Goal: Task Accomplishment & Management: Complete application form

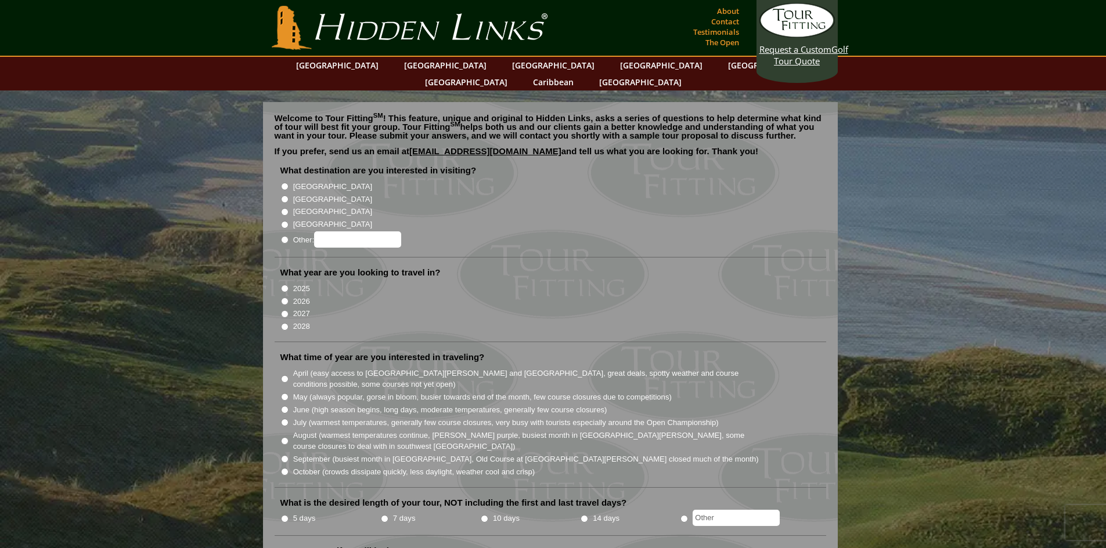
click at [285, 196] on input "[GEOGRAPHIC_DATA]" at bounding box center [285, 200] width 8 height 8
radio input "true"
click at [284, 298] on input "2026" at bounding box center [285, 302] width 8 height 8
radio input "true"
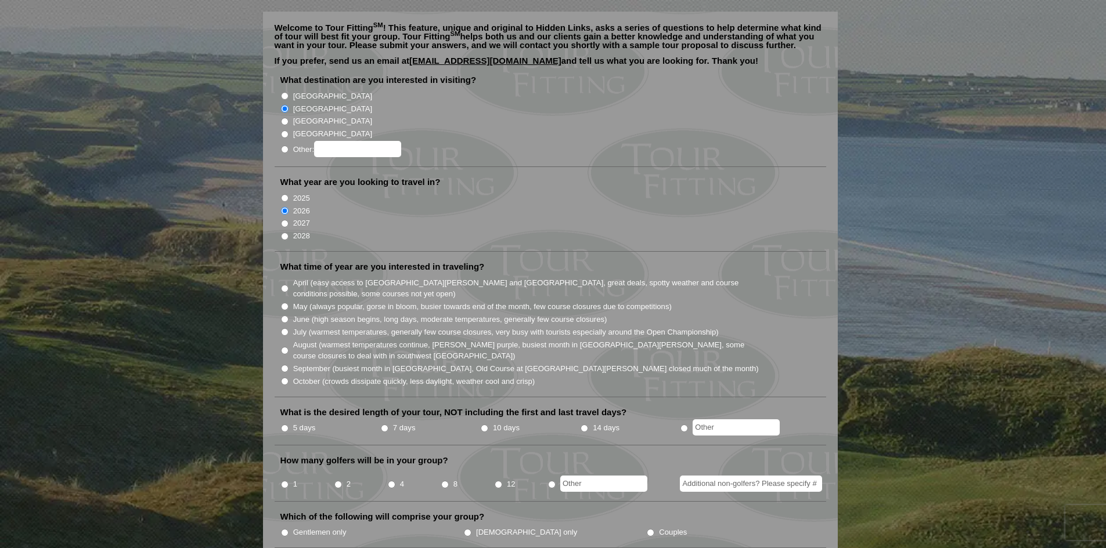
scroll to position [116, 0]
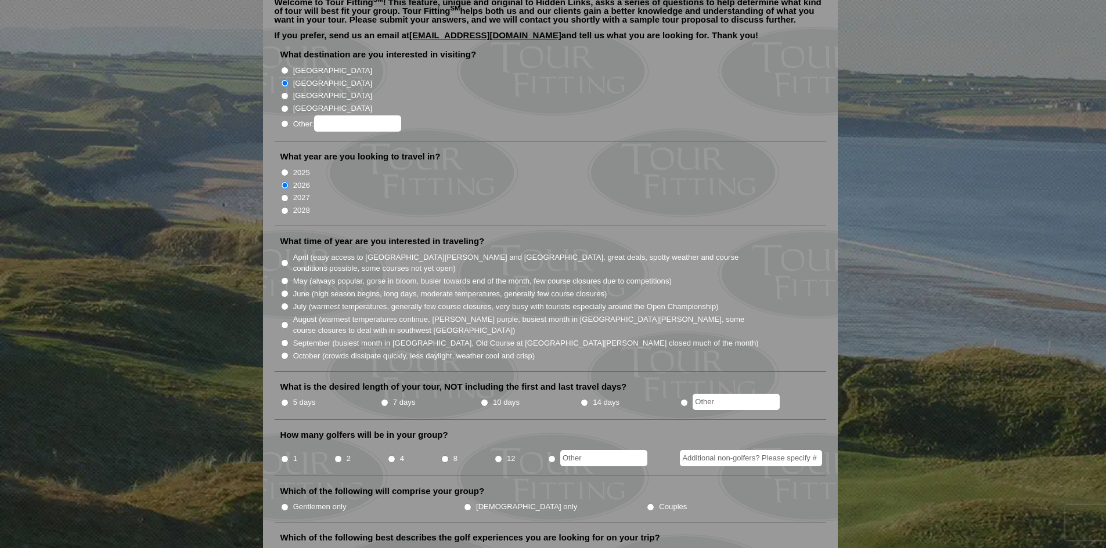
click at [284, 322] on input "August (warmest temperatures continue, [PERSON_NAME] purple, busiest month in […" at bounding box center [285, 326] width 8 height 8
radio input "true"
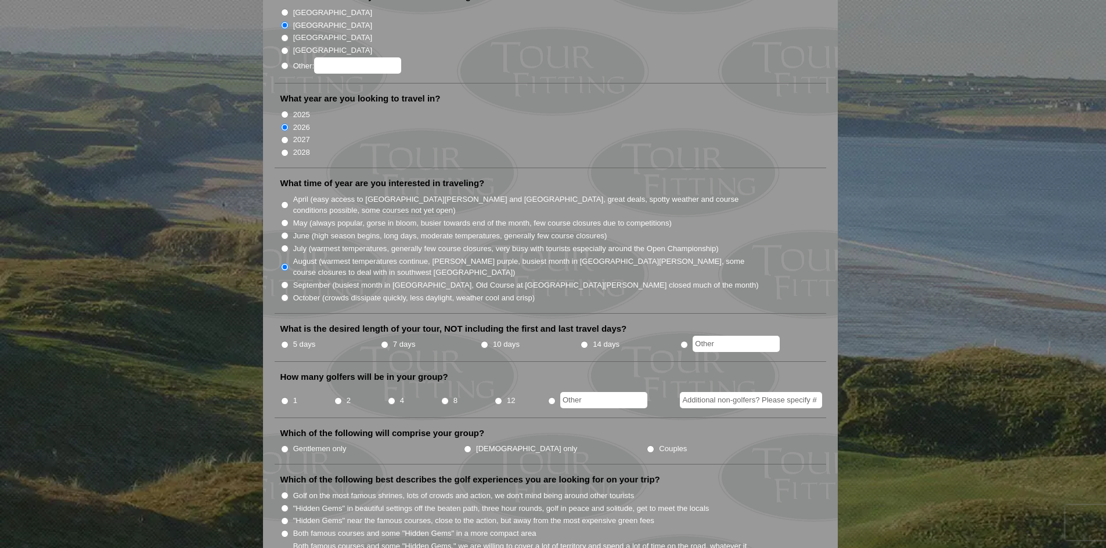
click at [483, 341] on input "10 days" at bounding box center [485, 345] width 8 height 8
radio input "true"
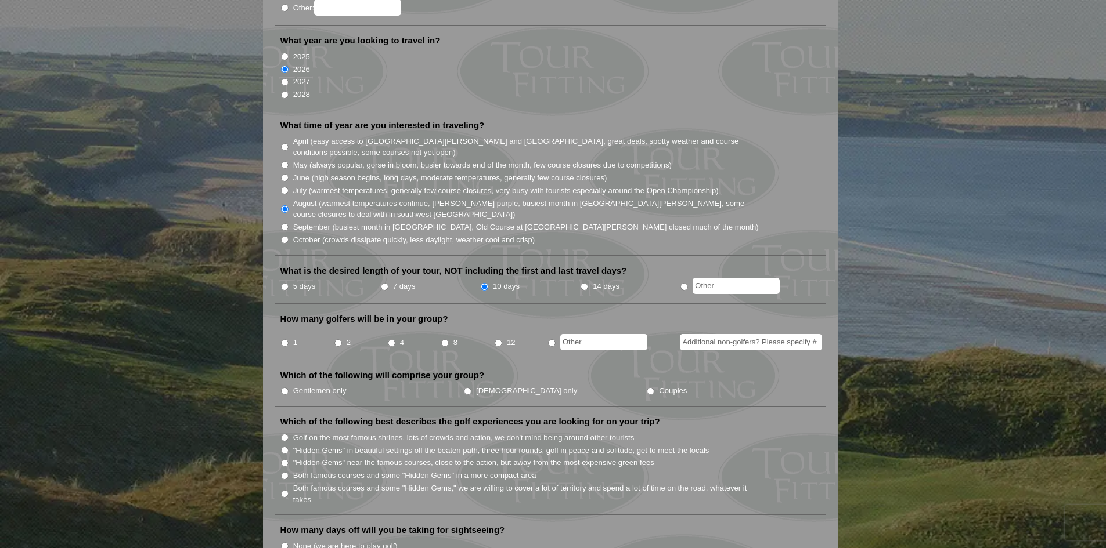
click at [339, 339] on input "2" at bounding box center [338, 343] width 8 height 8
radio input "true"
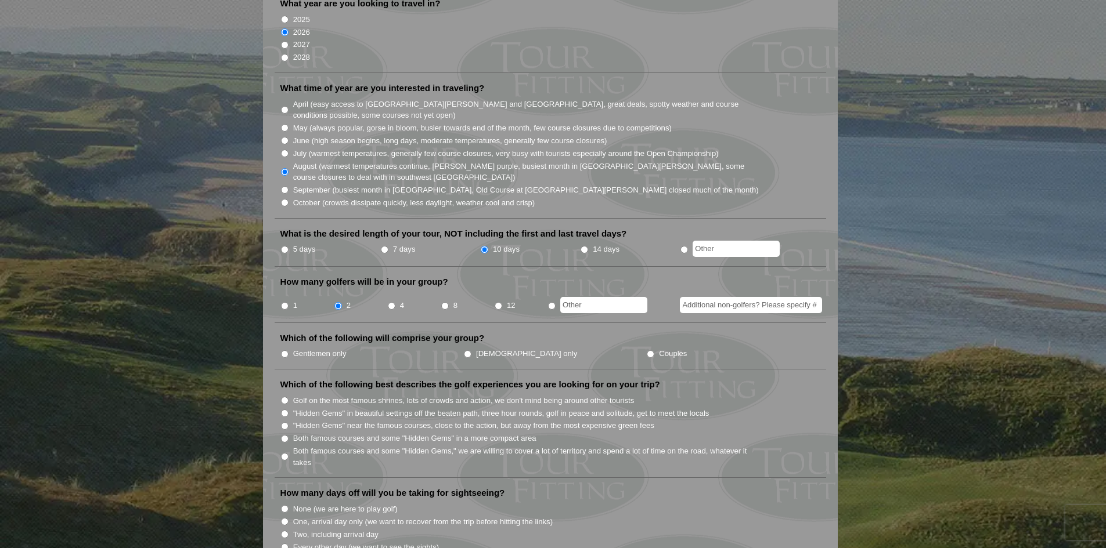
scroll to position [290, 0]
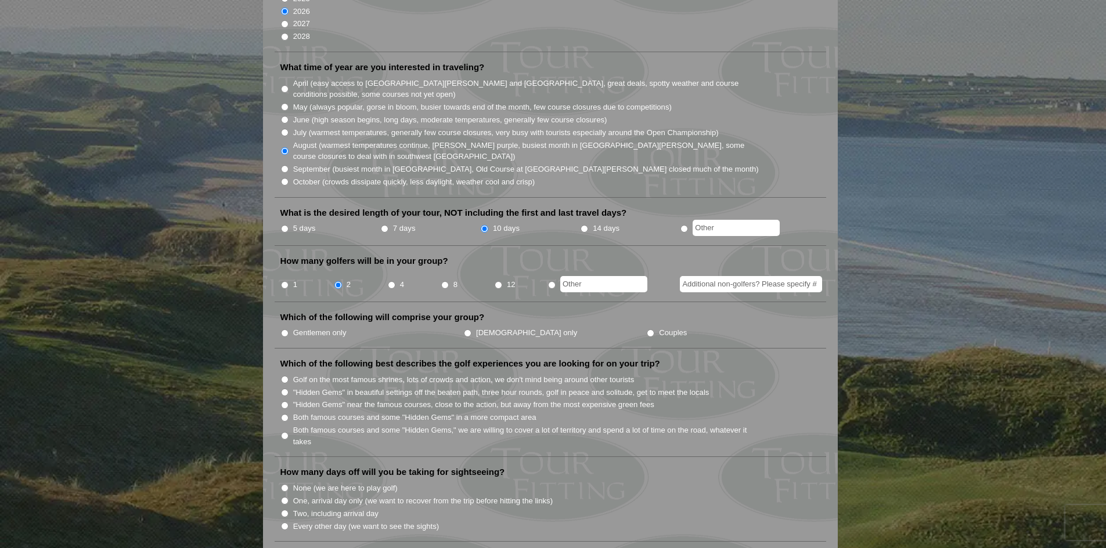
click at [646, 330] on input "Couples" at bounding box center [650, 334] width 8 height 8
radio input "true"
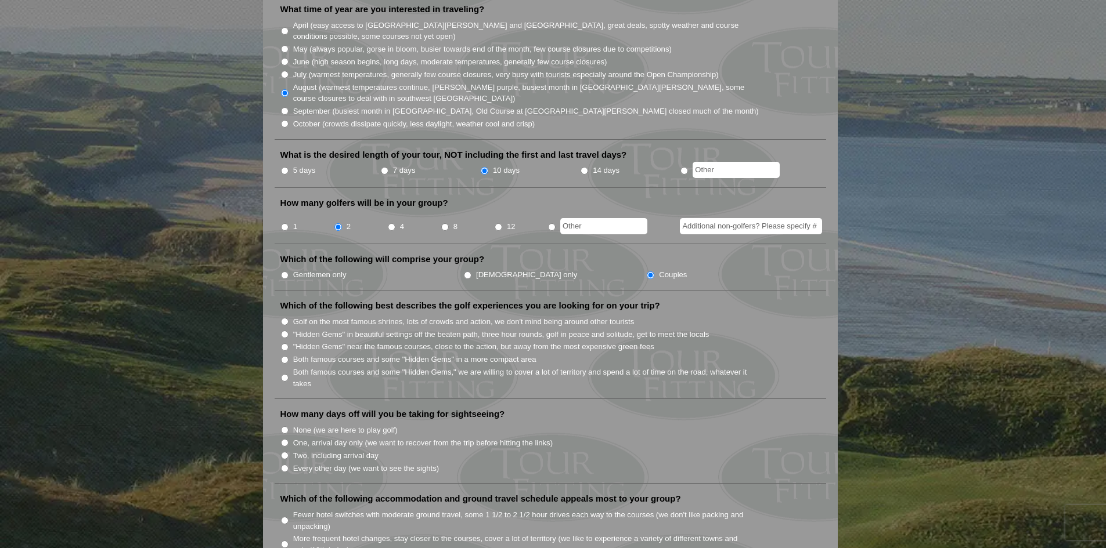
scroll to position [406, 0]
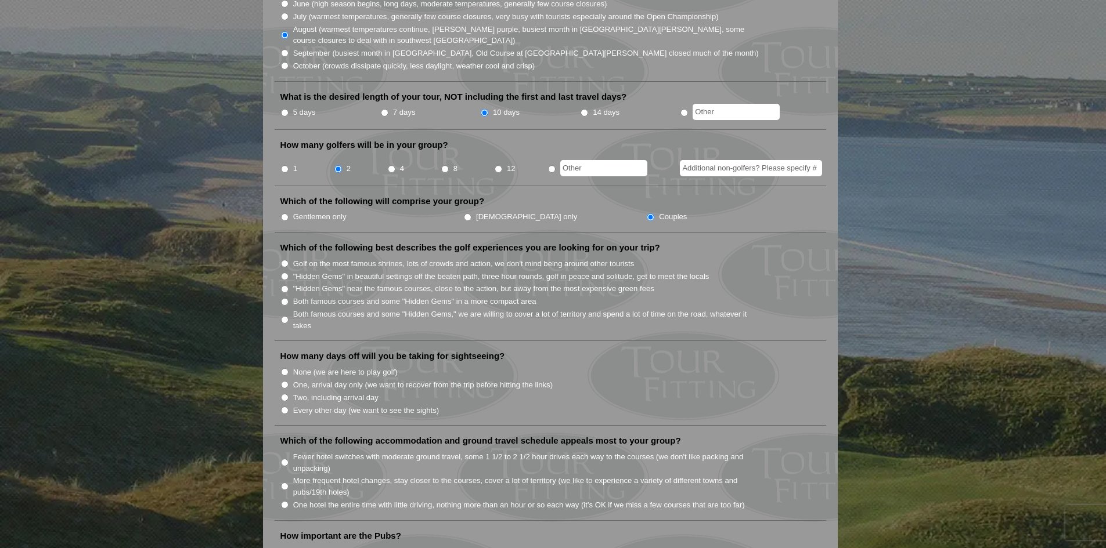
click at [285, 298] on input "Both famous courses and some "Hidden Gems" in a more compact area" at bounding box center [285, 302] width 8 height 8
radio input "true"
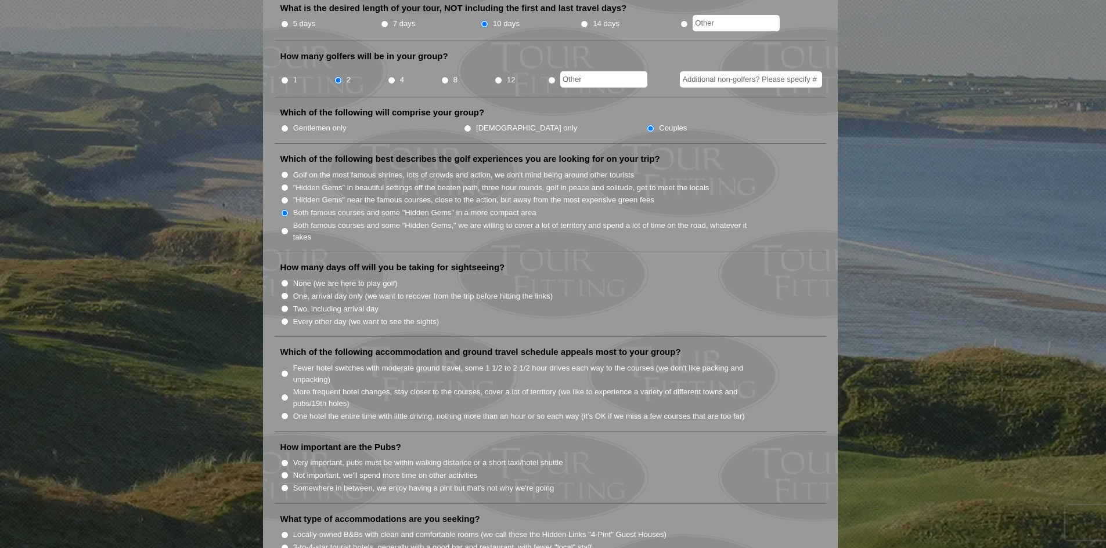
scroll to position [522, 0]
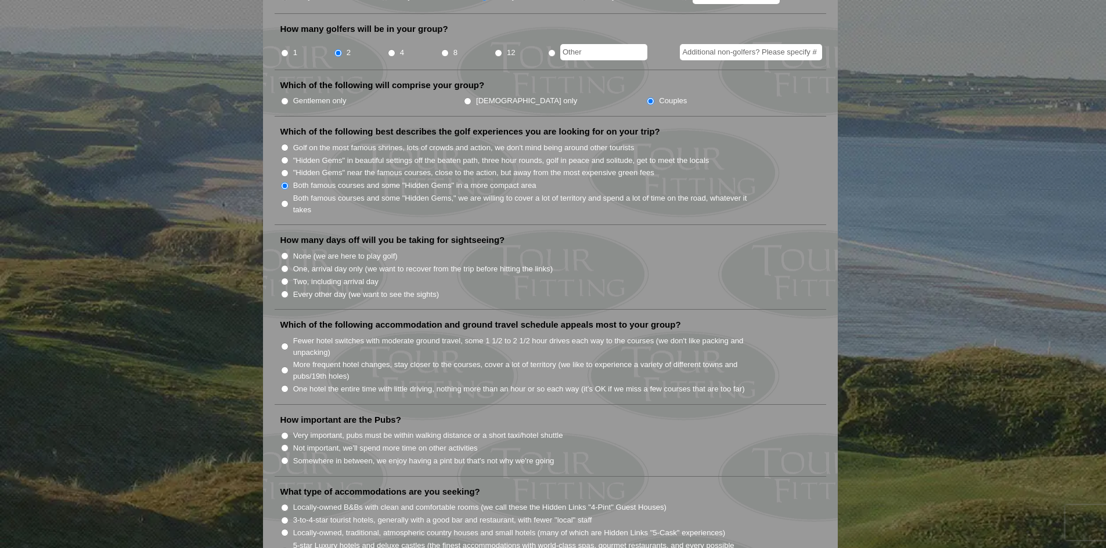
click at [286, 291] on input "Every other day (we want to see the sights)" at bounding box center [285, 295] width 8 height 8
radio input "true"
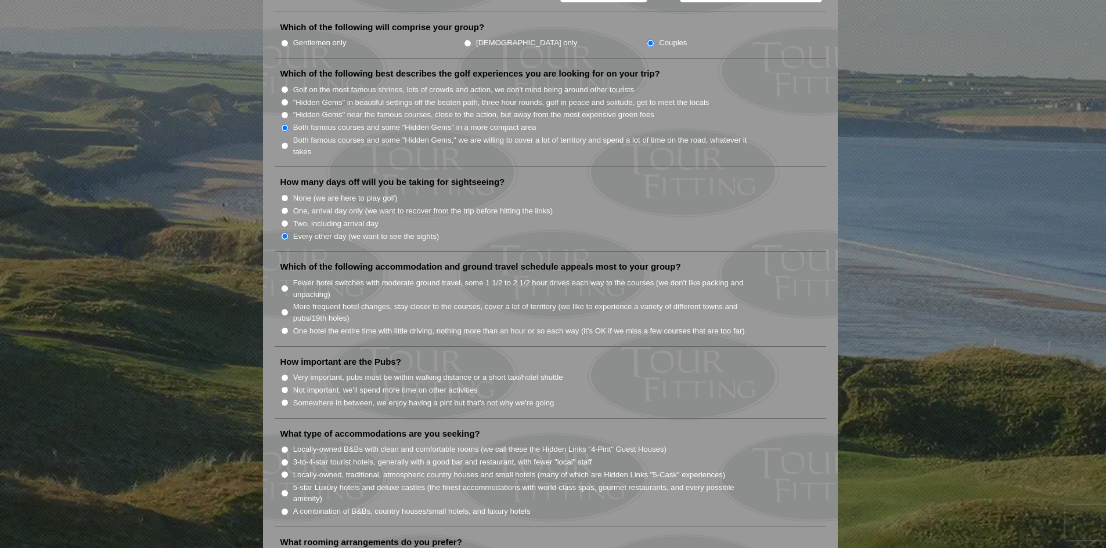
click at [284, 285] on input "Fewer hotel switches with moderate ground travel, some 1 1/2 to 2 1/2 hour driv…" at bounding box center [285, 289] width 8 height 8
radio input "true"
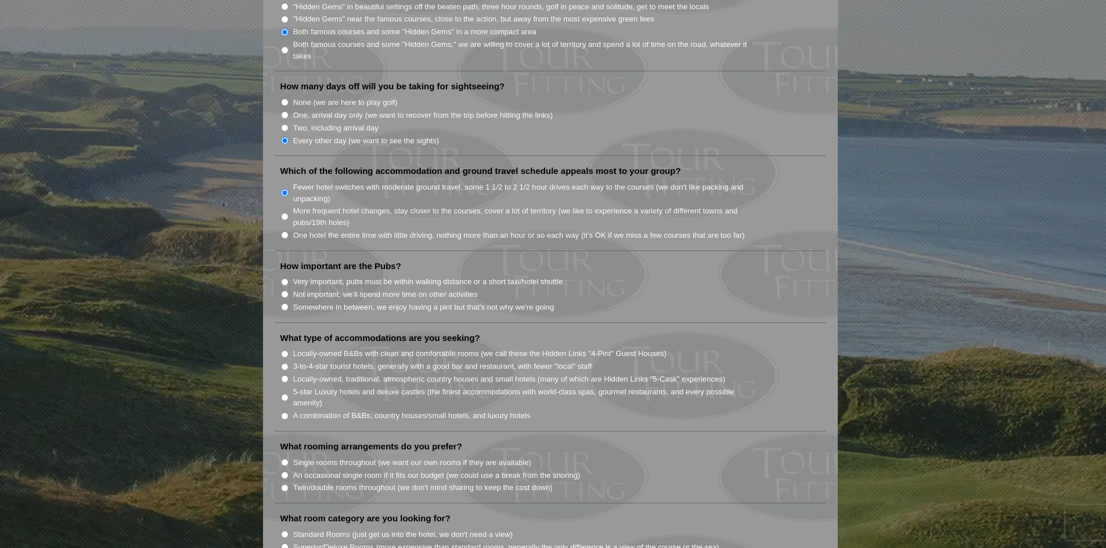
scroll to position [696, 0]
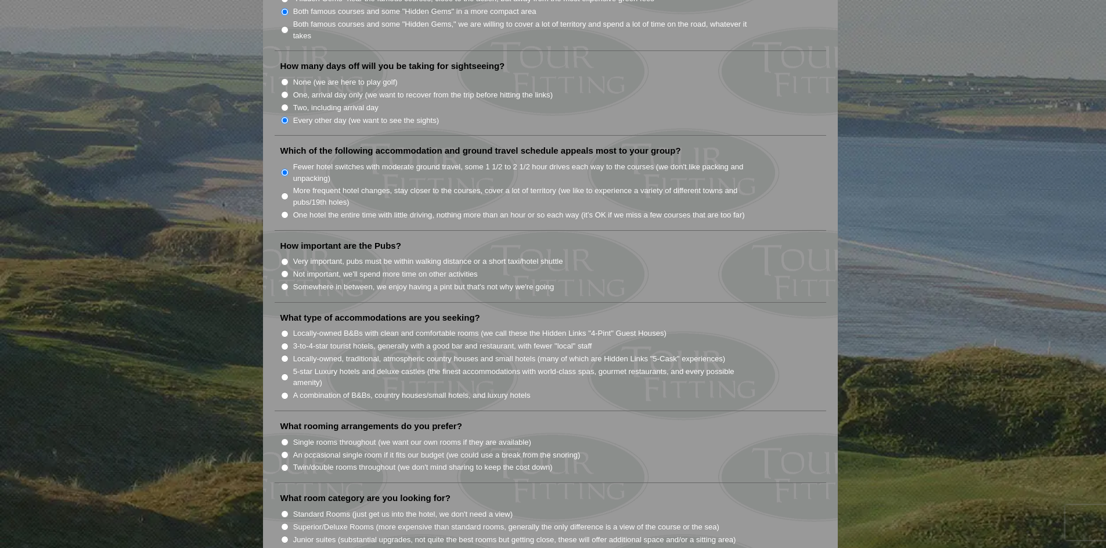
click at [287, 270] on input "Not important, we'll spend more time on other activities" at bounding box center [285, 274] width 8 height 8
radio input "true"
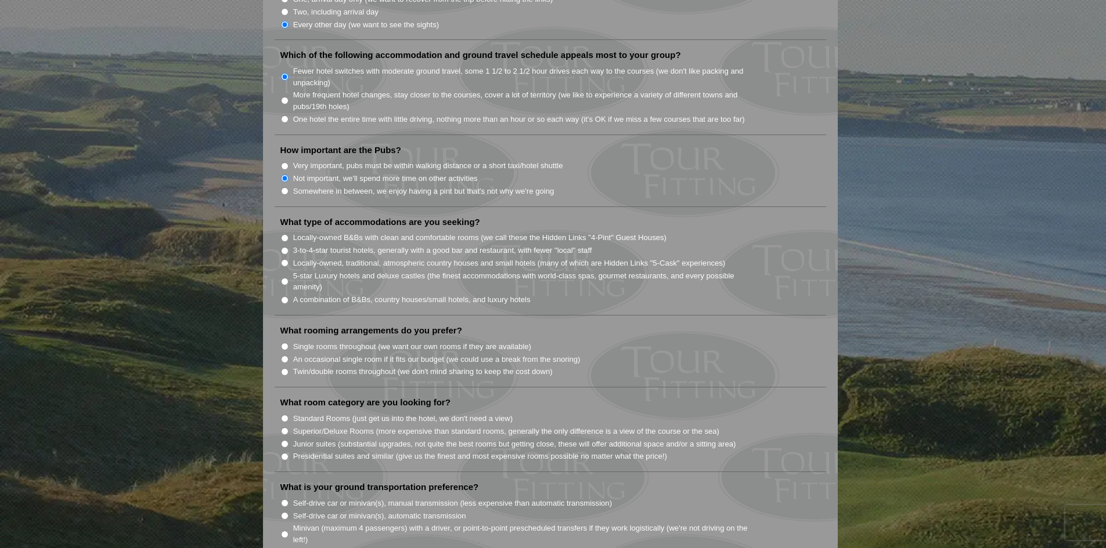
scroll to position [812, 0]
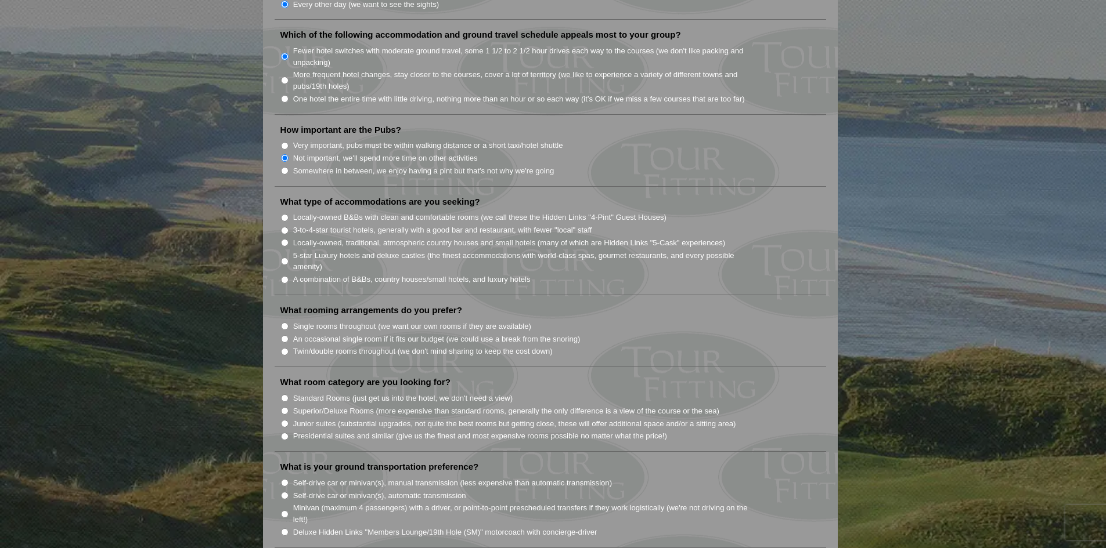
click at [285, 323] on input "Single rooms throughout (we want our own rooms if they are available)" at bounding box center [285, 327] width 8 height 8
radio input "true"
click at [286, 239] on input "Locally-owned, traditional, atmospheric country houses and small hotels (many o…" at bounding box center [285, 243] width 8 height 8
radio input "true"
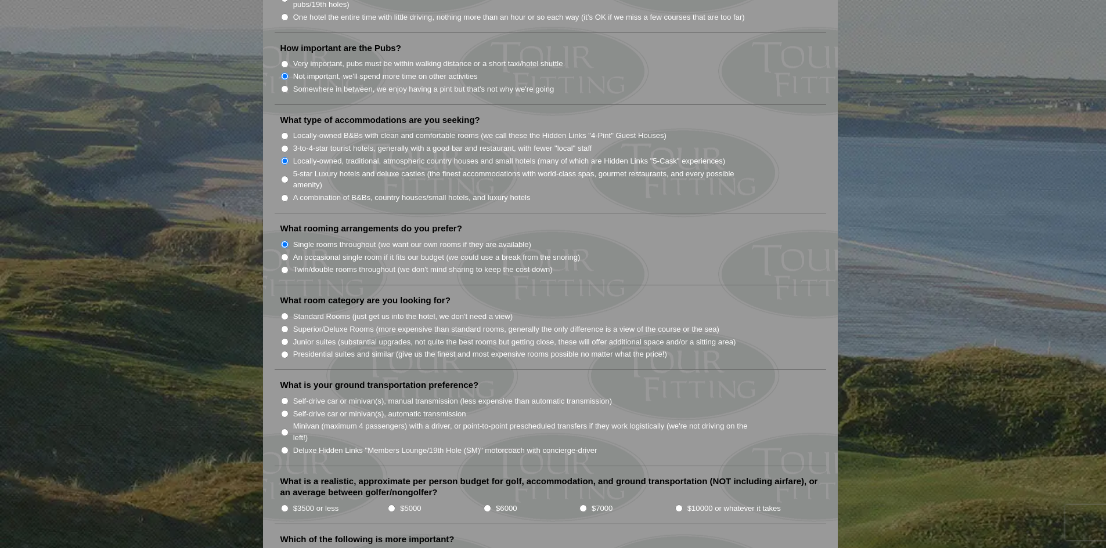
scroll to position [929, 0]
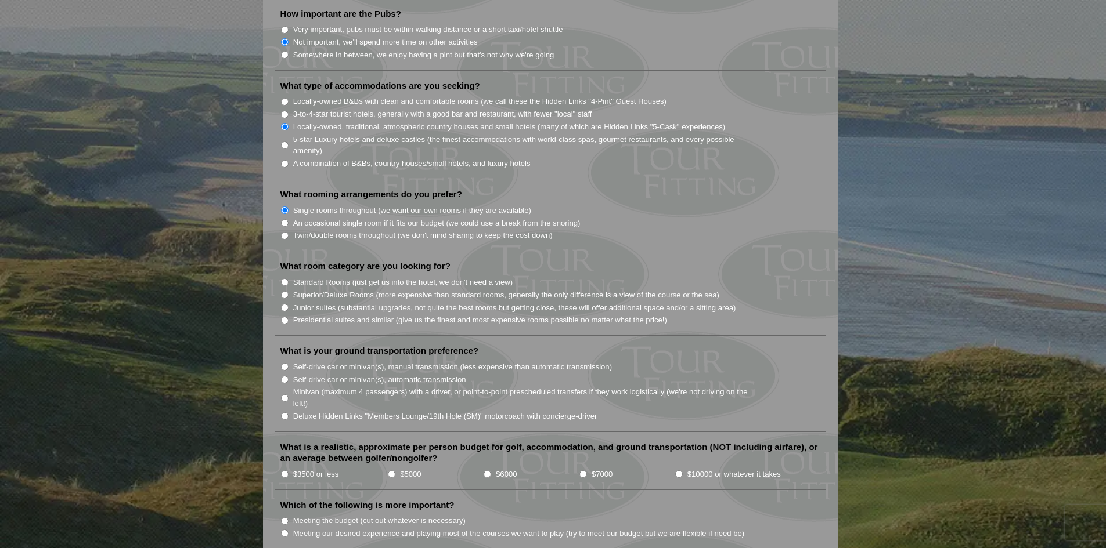
click at [284, 304] on input "Junior suites (substantial upgrades, not quite the best rooms but getting close…" at bounding box center [285, 308] width 8 height 8
radio input "true"
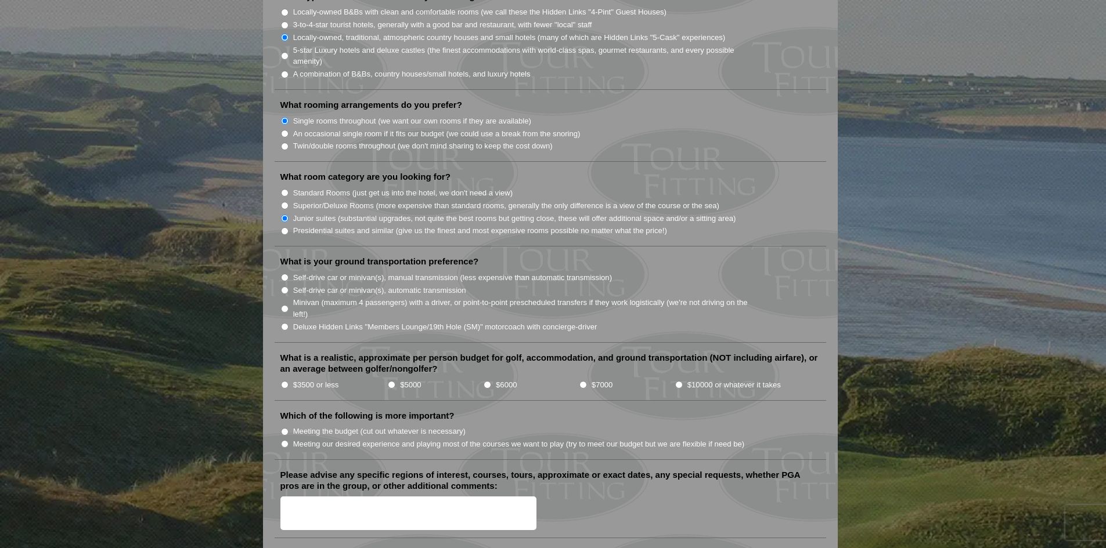
scroll to position [1045, 0]
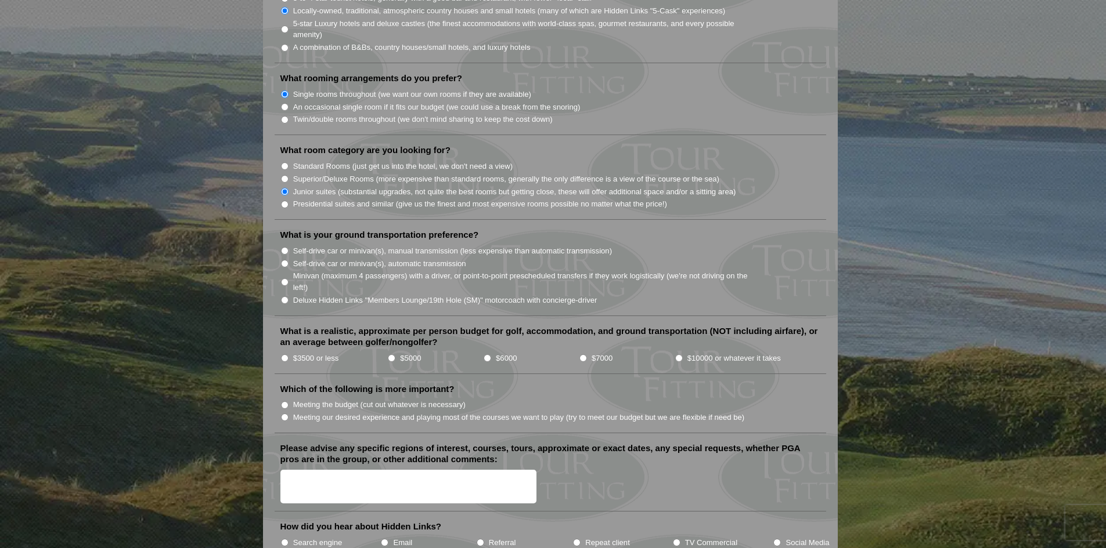
click at [284, 247] on input "Self-drive car or minivan(s), manual transmission (less expensive than automati…" at bounding box center [285, 251] width 8 height 8
radio input "true"
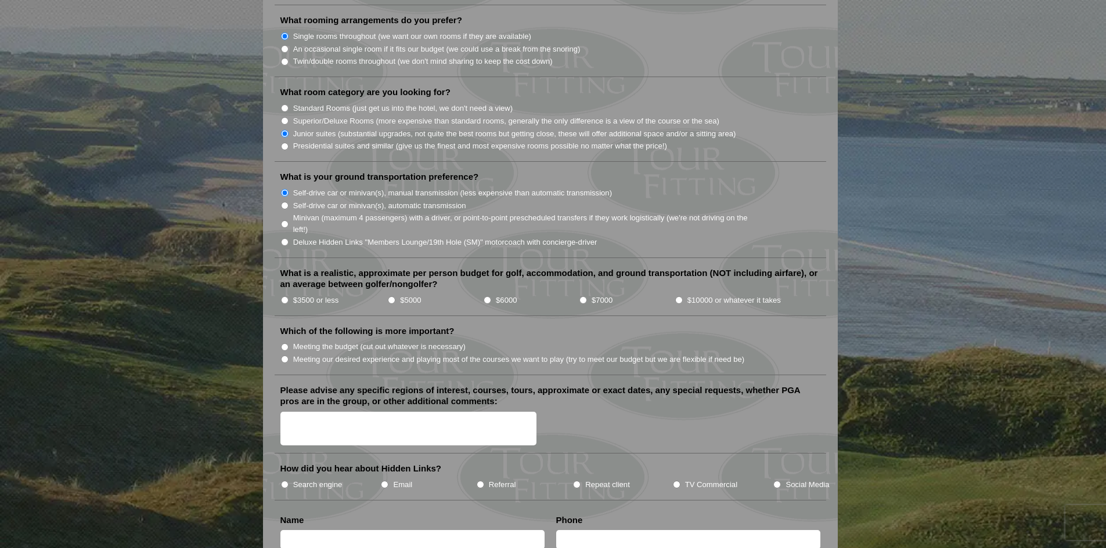
scroll to position [1161, 0]
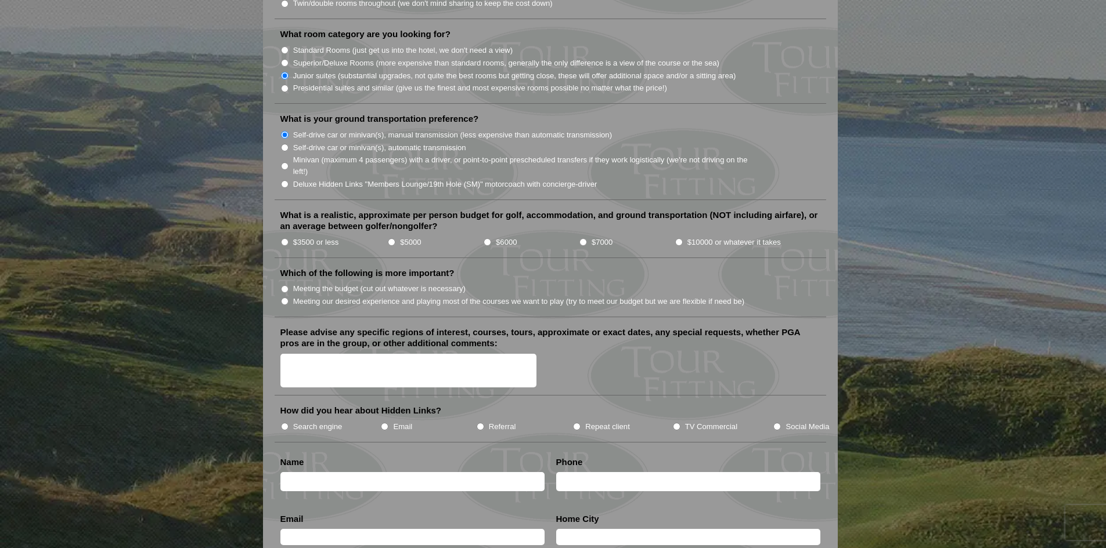
click at [680, 239] on input "$10000 or whatever it takes" at bounding box center [679, 243] width 8 height 8
radio input "true"
click at [283, 298] on input "Meeting our desired experience and playing most of the courses we want to play …" at bounding box center [285, 302] width 8 height 8
radio input "true"
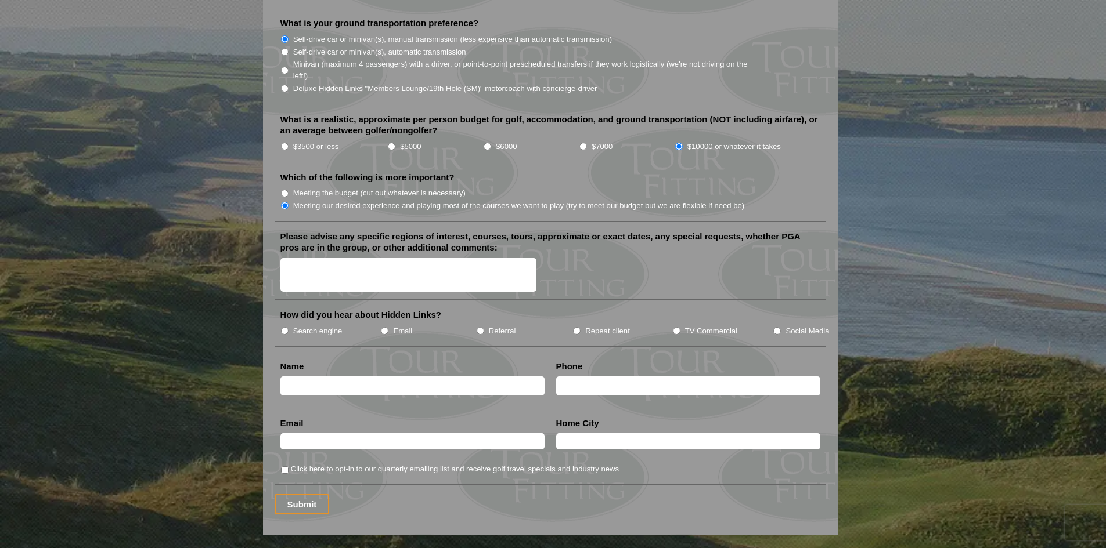
scroll to position [1277, 0]
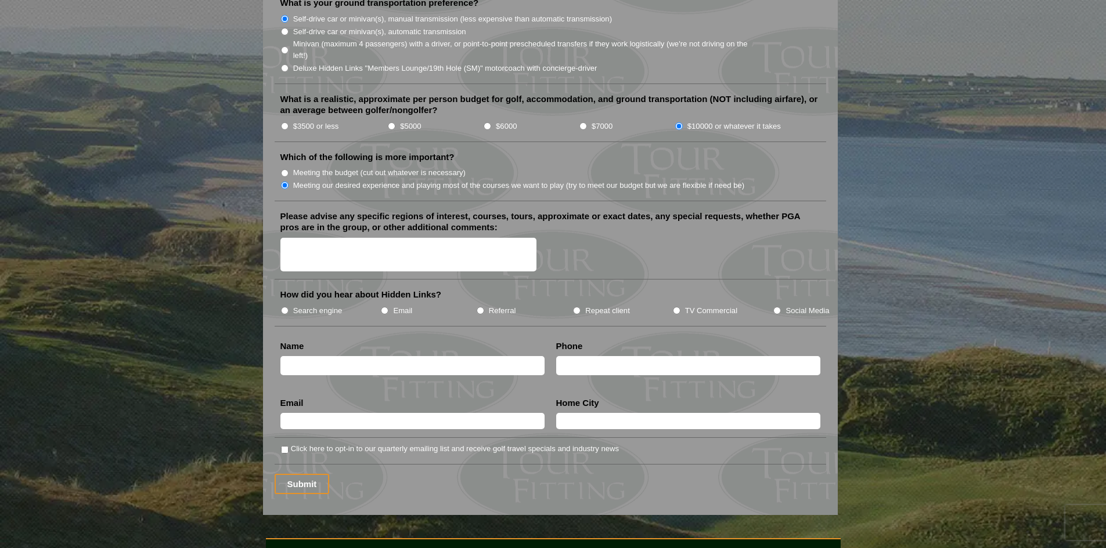
click at [577, 307] on input "Repeat client" at bounding box center [577, 311] width 8 height 8
radio input "true"
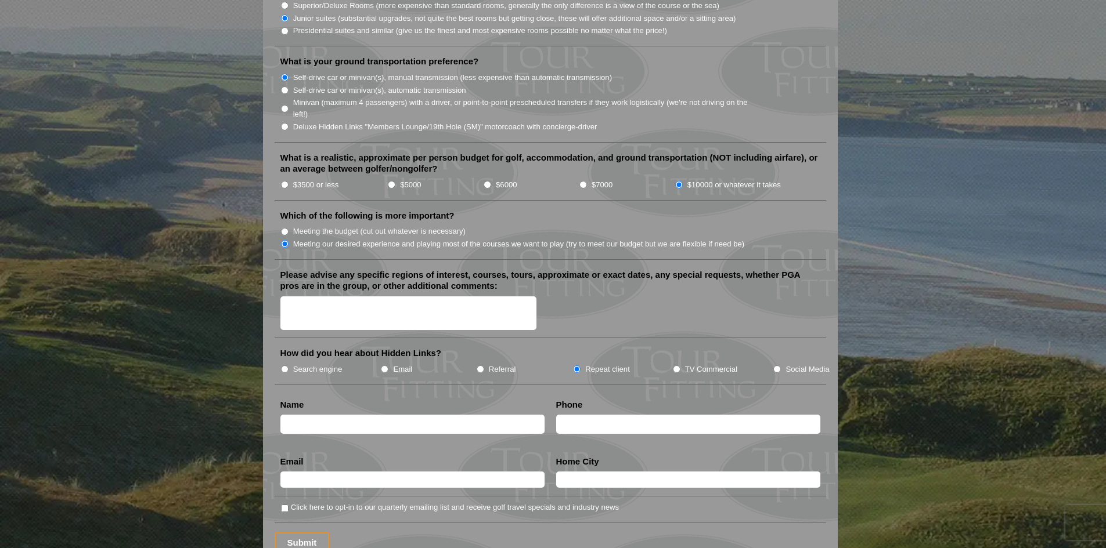
scroll to position [1219, 0]
click at [291, 296] on textarea "Please advise any specific regions of interest, courses, tours, approximate or …" at bounding box center [408, 313] width 257 height 34
type textarea "We have friends in [GEOGRAPHIC_DATA] that we will be trying to see and want to …"
click at [310, 414] on input "text" at bounding box center [412, 423] width 264 height 19
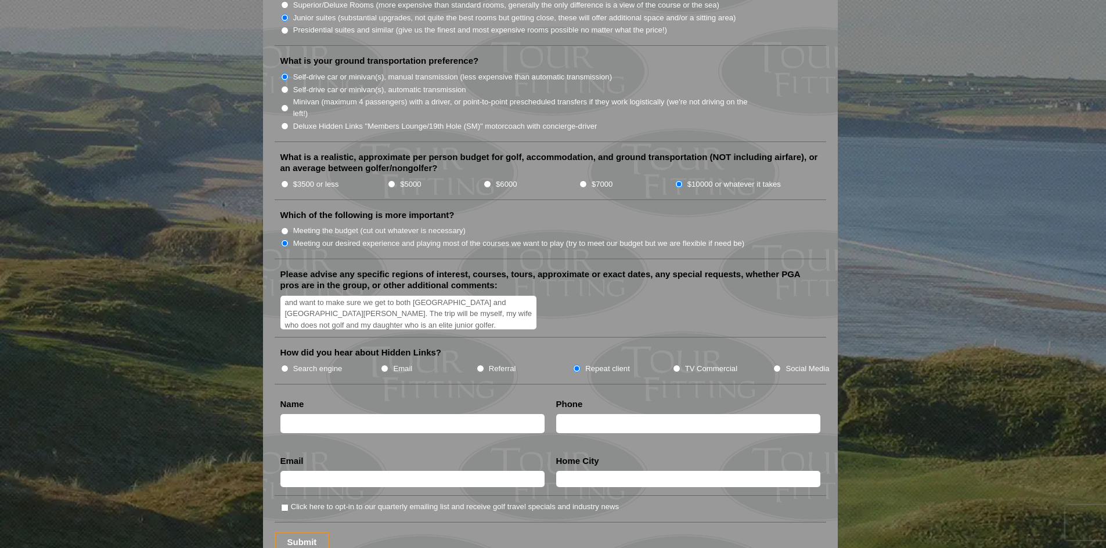
type input "[PERSON_NAME]"
type input "5633436858"
type input "[EMAIL_ADDRESS][DOMAIN_NAME]"
type input "[GEOGRAPHIC_DATA]"
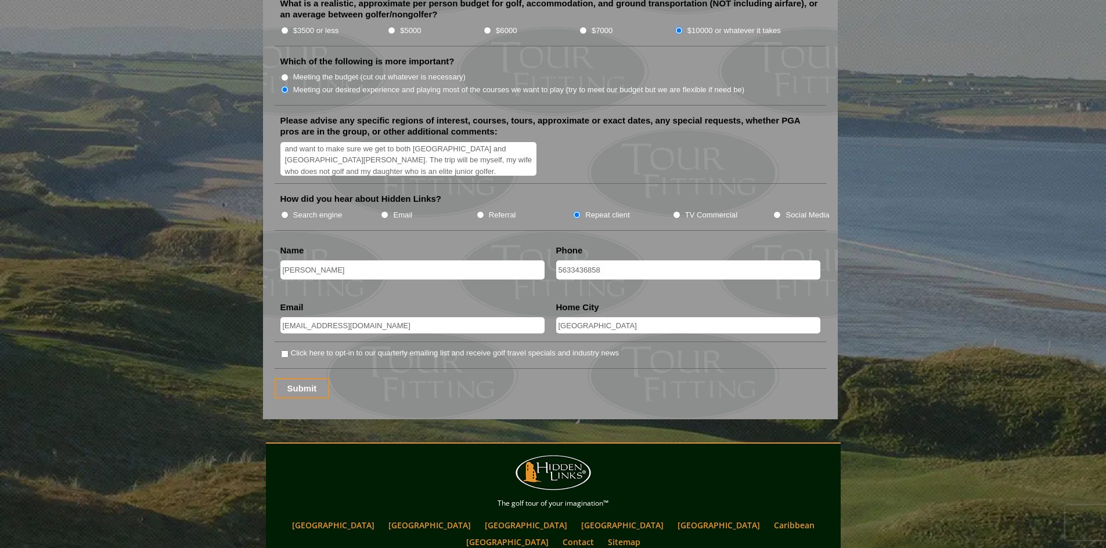
scroll to position [1393, 0]
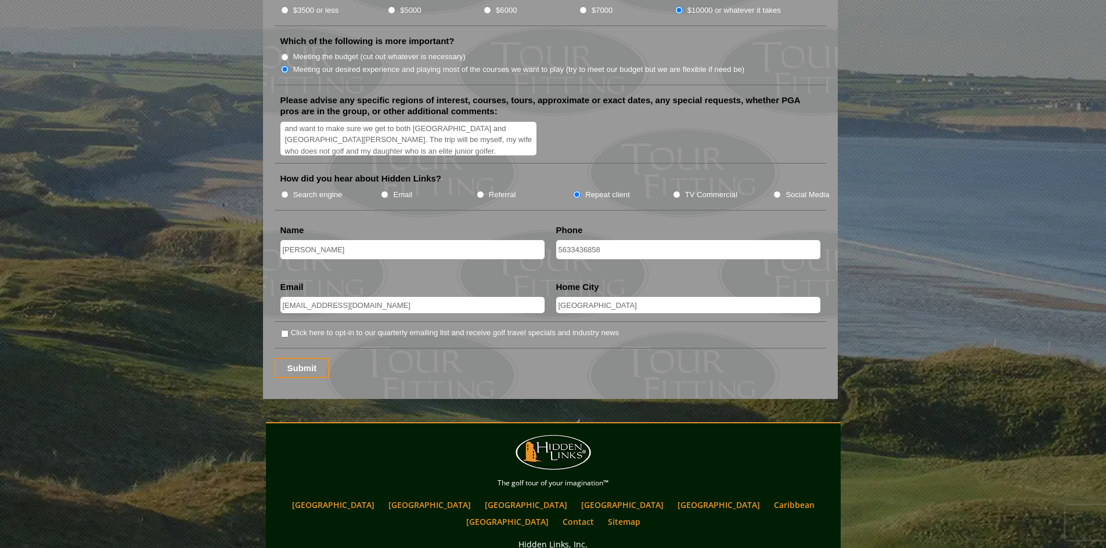
click at [597, 297] on input "[GEOGRAPHIC_DATA]" at bounding box center [688, 305] width 264 height 16
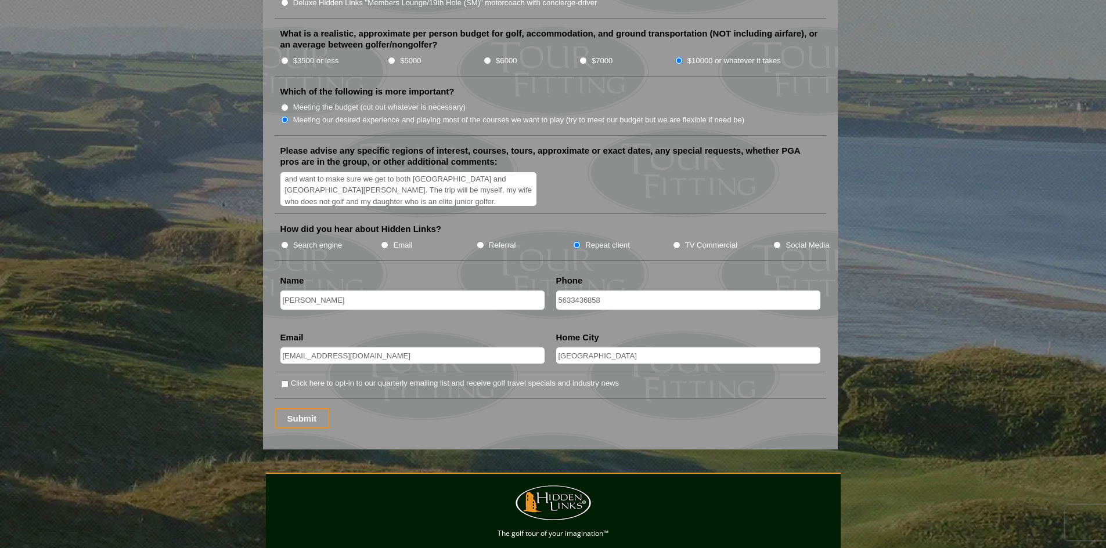
scroll to position [1335, 0]
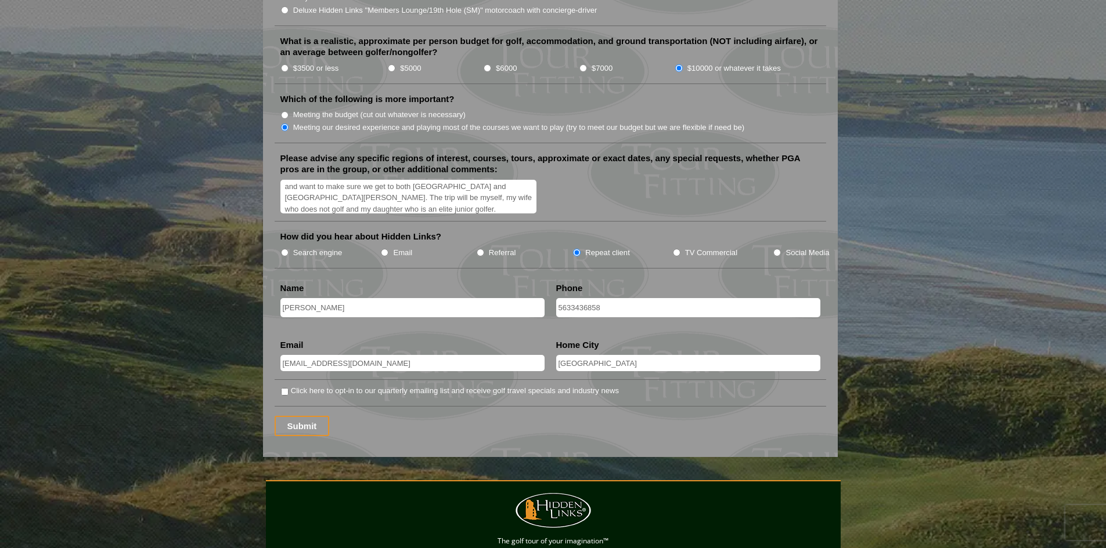
click at [337, 193] on textarea "We have friends in [GEOGRAPHIC_DATA] that we will be trying to see and want to …" at bounding box center [408, 197] width 257 height 34
type textarea "We have friends in [GEOGRAPHIC_DATA] that we will be trying to see and want to …"
click at [304, 416] on input "Submit" at bounding box center [301, 426] width 55 height 20
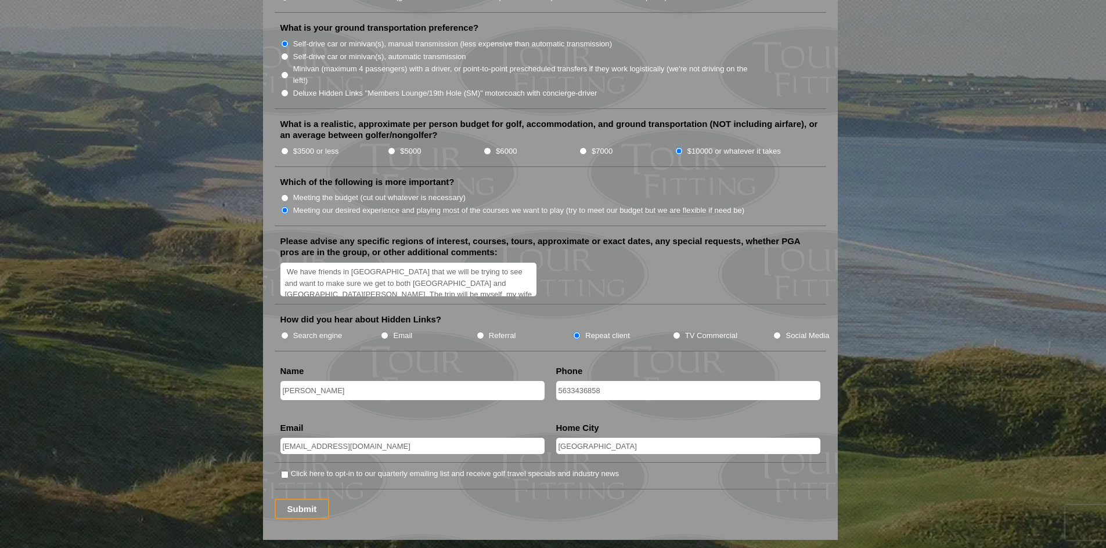
scroll to position [1277, 0]
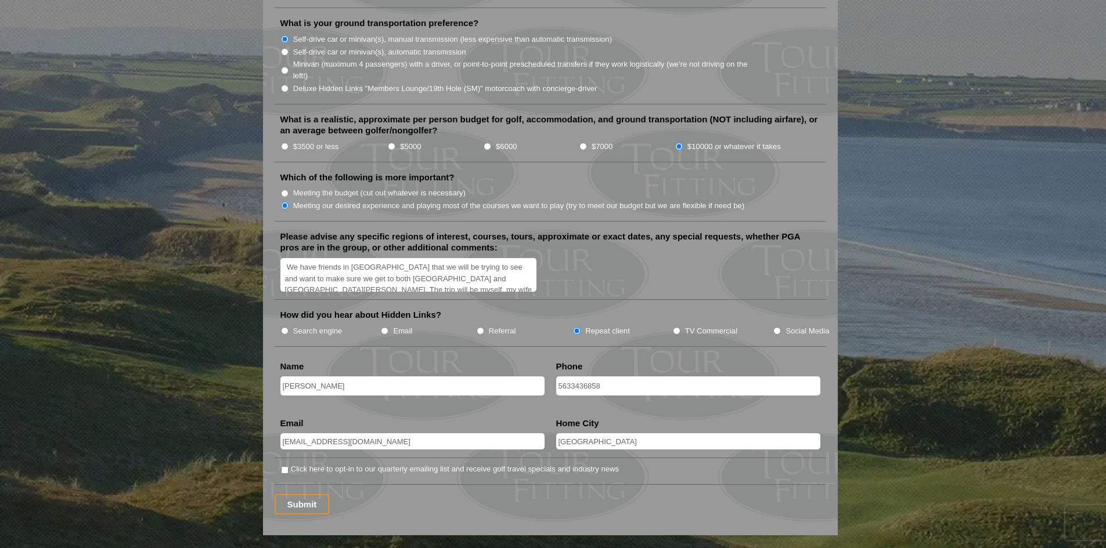
click at [285, 467] on input "Click here to opt-in to our quarterly emailing list and receive golf travel spe…" at bounding box center [285, 471] width 8 height 8
checkbox input "true"
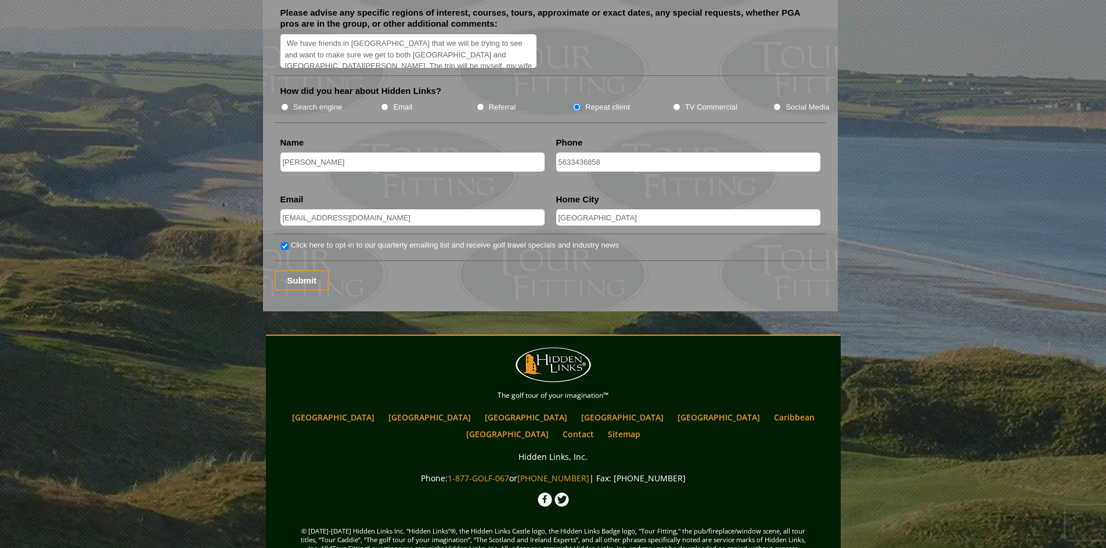
scroll to position [1509, 0]
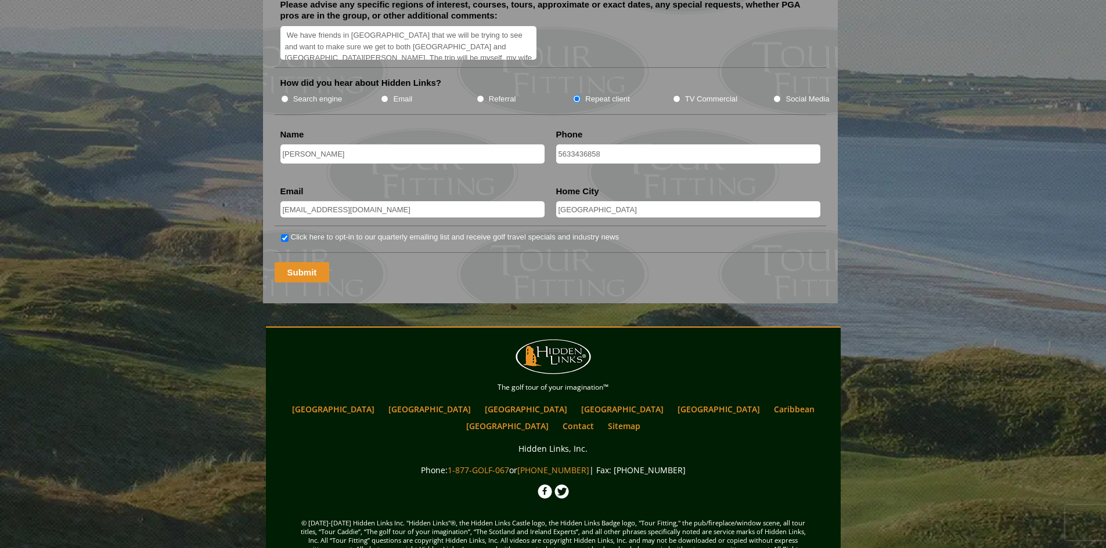
click at [302, 262] on input "Submit" at bounding box center [301, 272] width 55 height 20
